Goal: Information Seeking & Learning: Learn about a topic

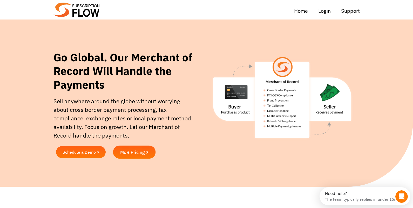
click at [133, 151] on span "MoR Pricing" at bounding box center [132, 151] width 25 height 5
